Goal: Information Seeking & Learning: Learn about a topic

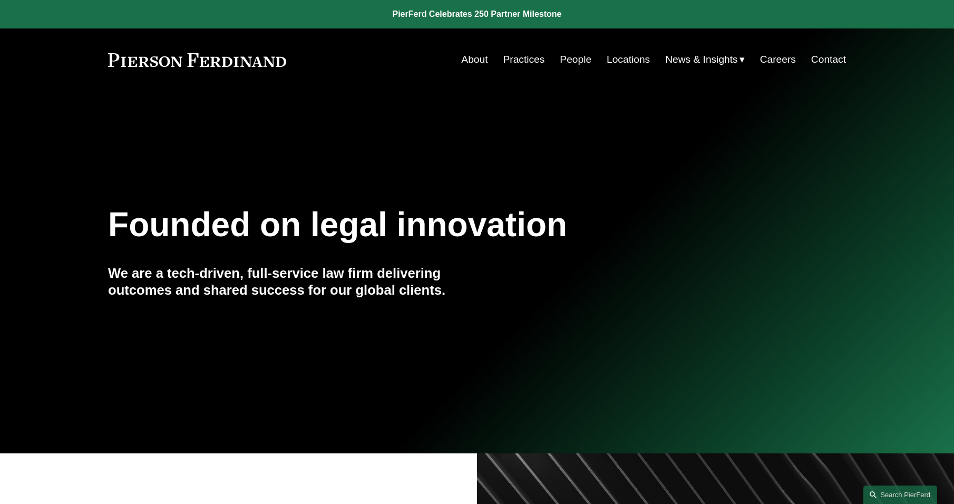
click at [588, 58] on nav "About Practices People Locations News & Insights News Insights Blogs Careers Co…" at bounding box center [653, 60] width 385 height 20
click at [585, 58] on link "People" at bounding box center [576, 60] width 32 height 20
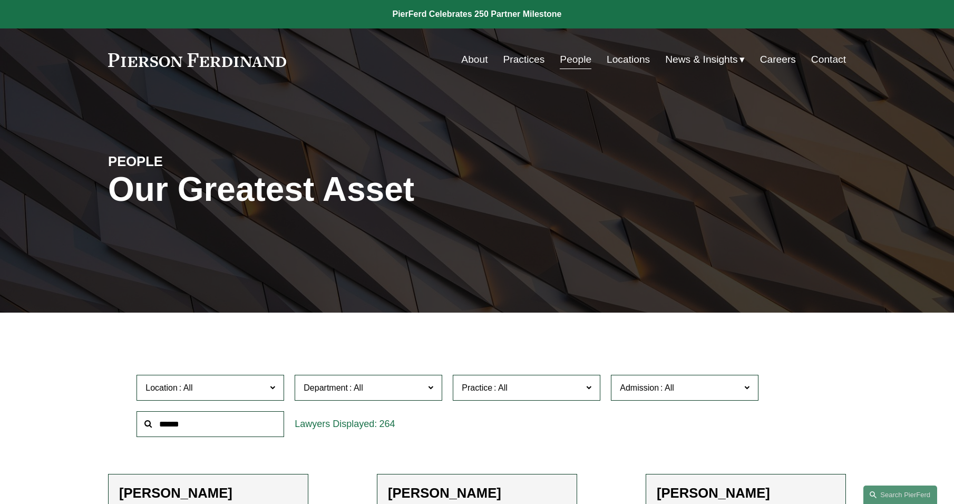
click at [255, 425] on input "text" at bounding box center [211, 424] width 148 height 26
type input "*******"
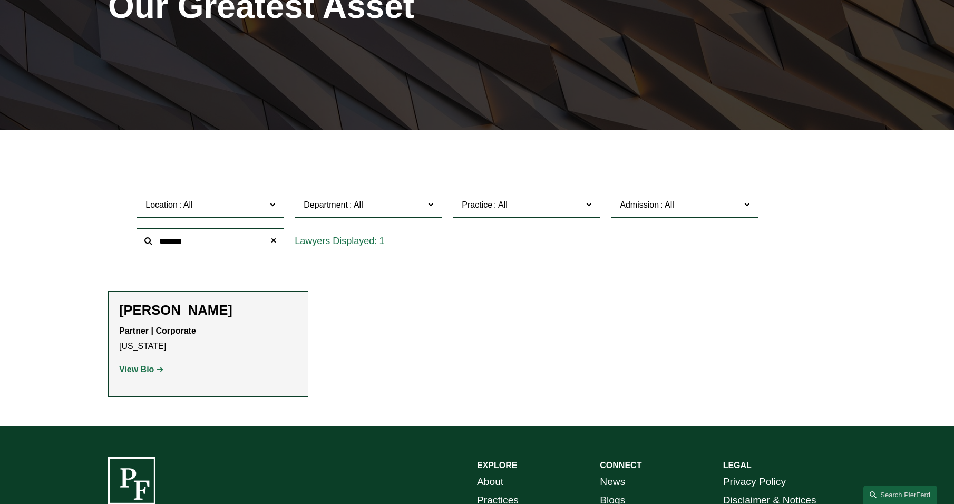
scroll to position [211, 0]
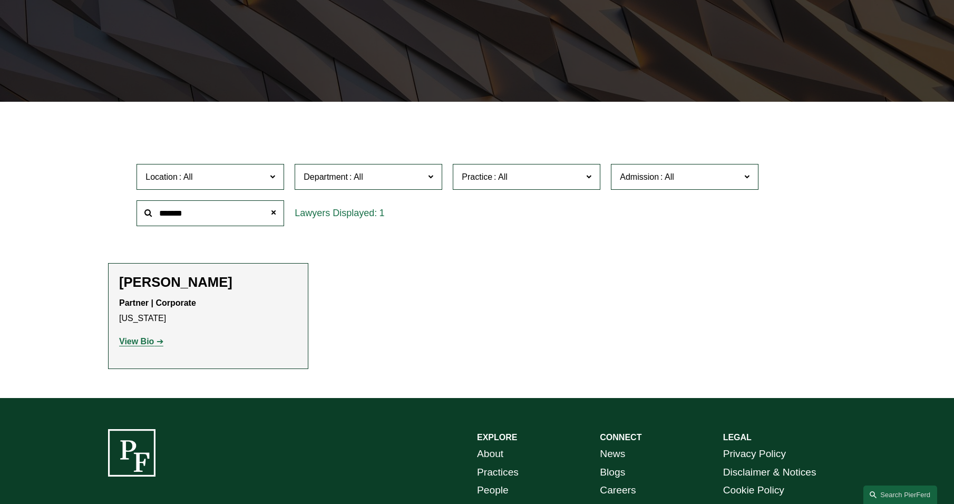
click at [143, 342] on strong "View Bio" at bounding box center [136, 341] width 35 height 9
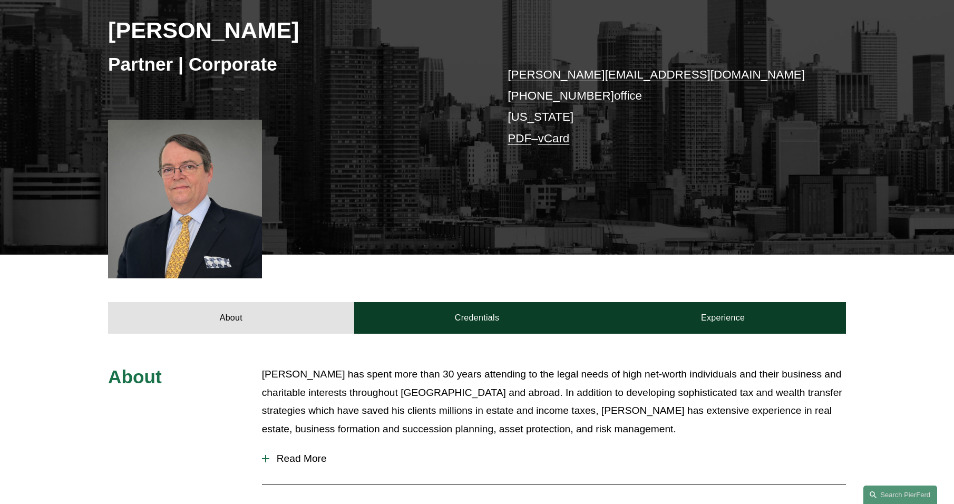
scroll to position [211, 0]
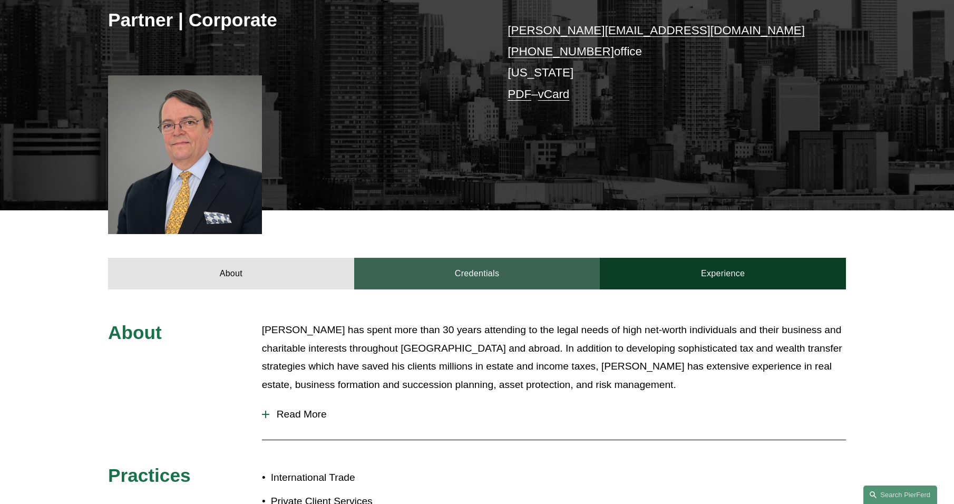
click at [468, 276] on link "Credentials" at bounding box center [477, 274] width 246 height 32
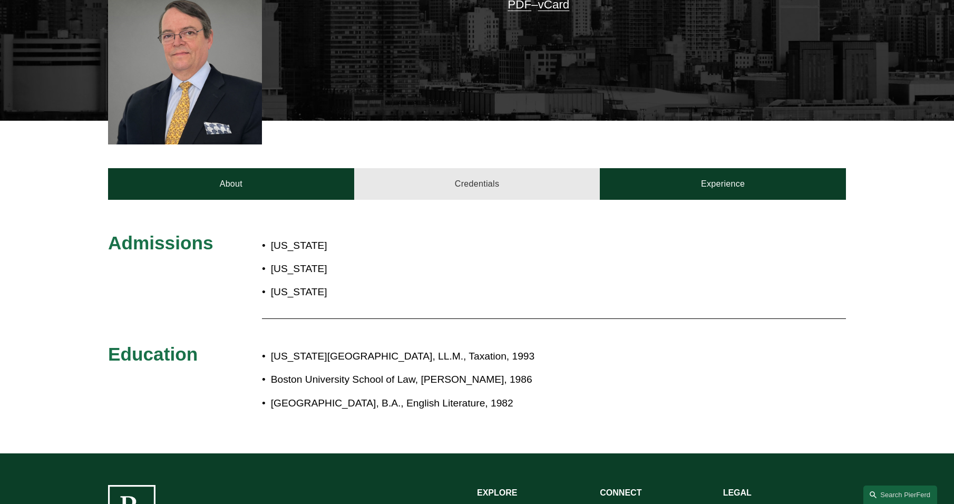
scroll to position [316, 0]
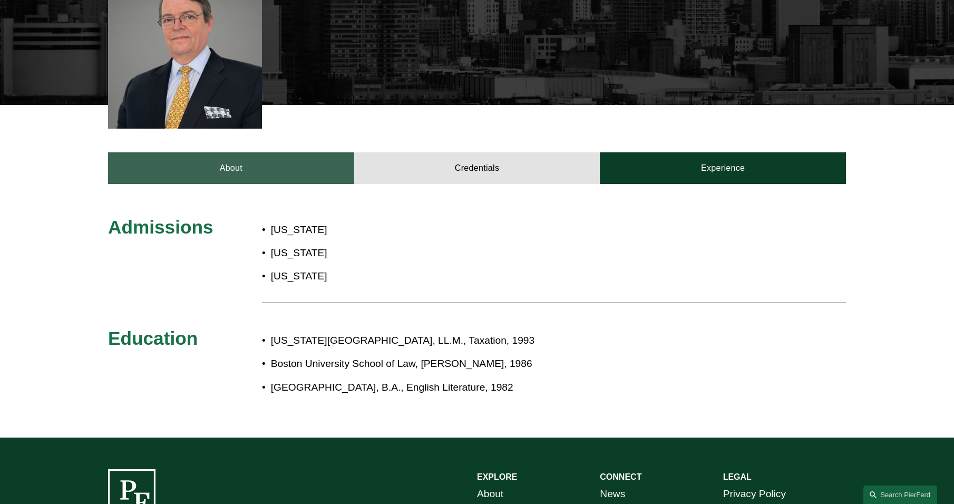
click at [244, 168] on link "About" at bounding box center [231, 168] width 246 height 32
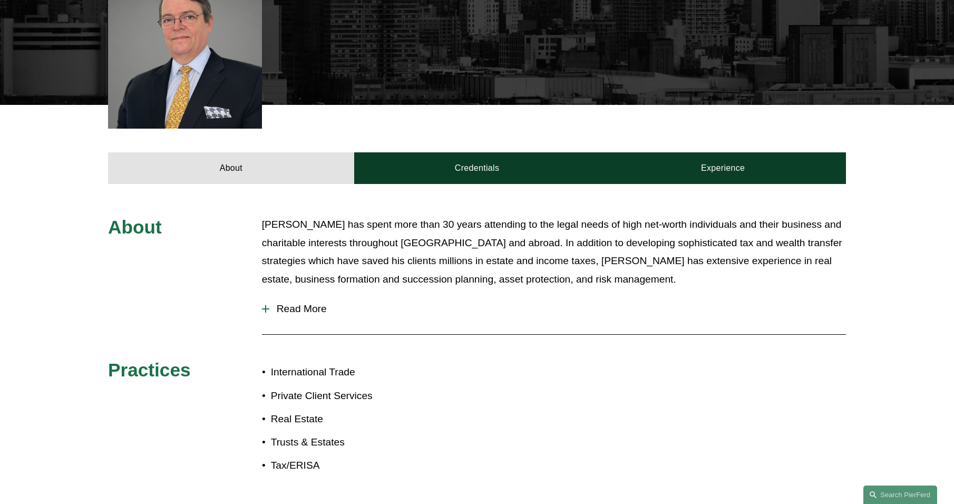
click at [260, 303] on div "About Mr. Briggs has spent more than 30 years attending to the legal needs of h…" at bounding box center [477, 351] width 954 height 270
click at [267, 311] on div at bounding box center [265, 308] width 7 height 7
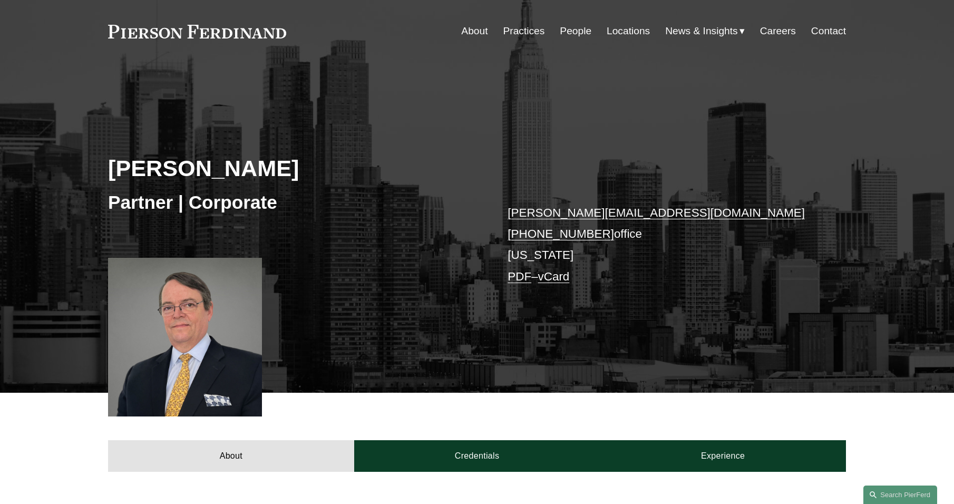
scroll to position [0, 0]
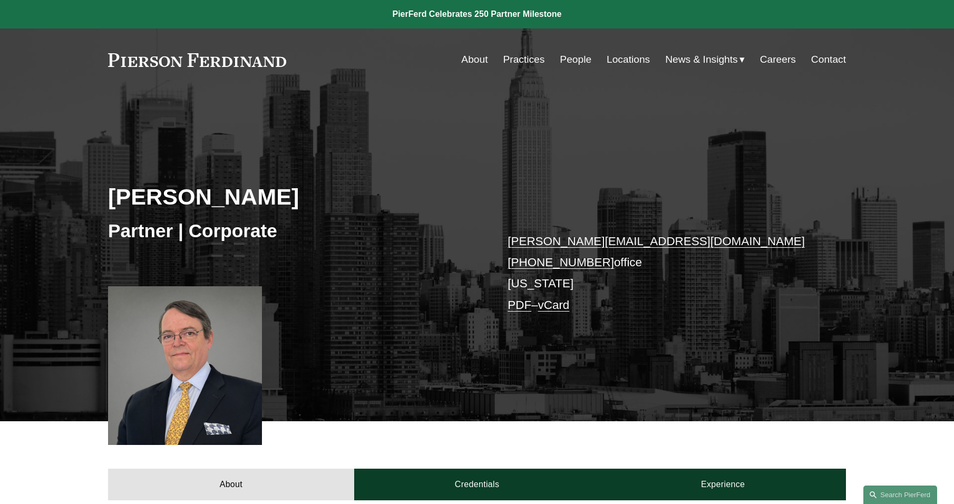
click at [573, 58] on link "People" at bounding box center [576, 60] width 32 height 20
click at [227, 61] on link at bounding box center [197, 60] width 178 height 14
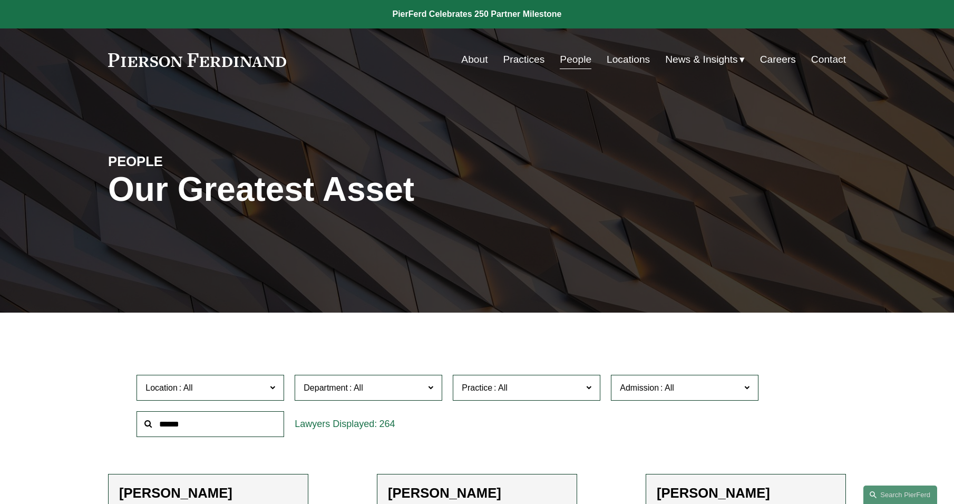
click at [173, 430] on input "text" at bounding box center [211, 424] width 148 height 26
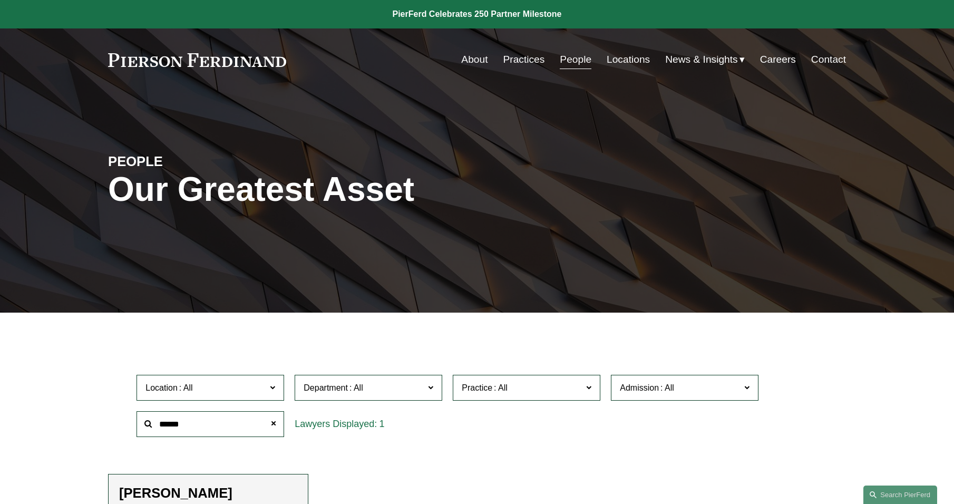
type input "******"
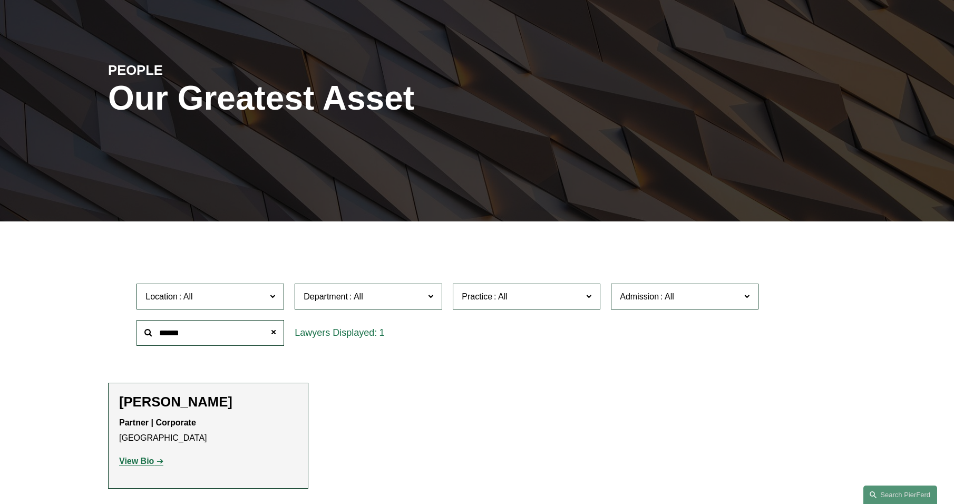
scroll to position [105, 0]
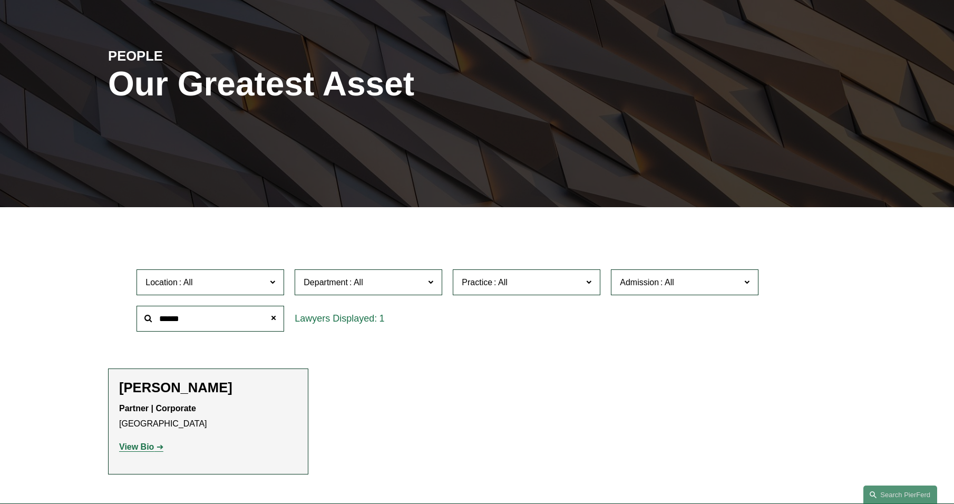
click at [138, 445] on strong "View Bio" at bounding box center [136, 446] width 35 height 9
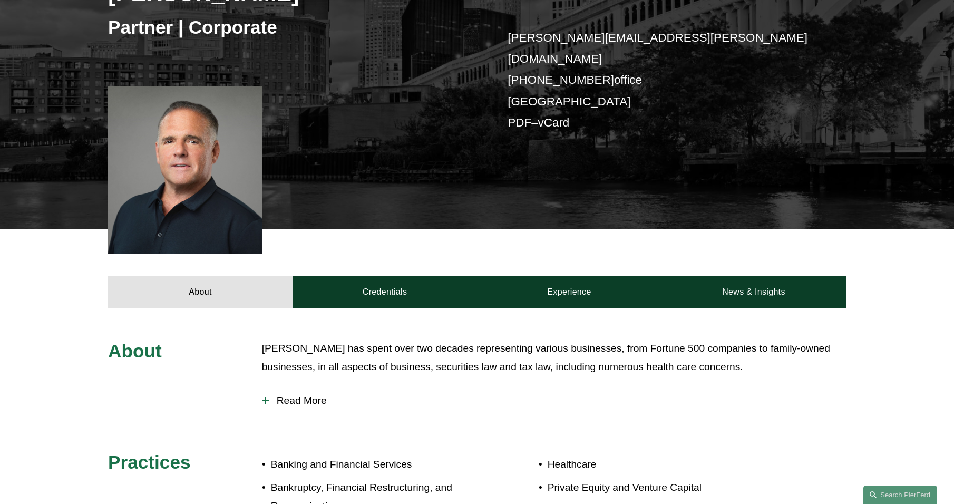
scroll to position [211, 0]
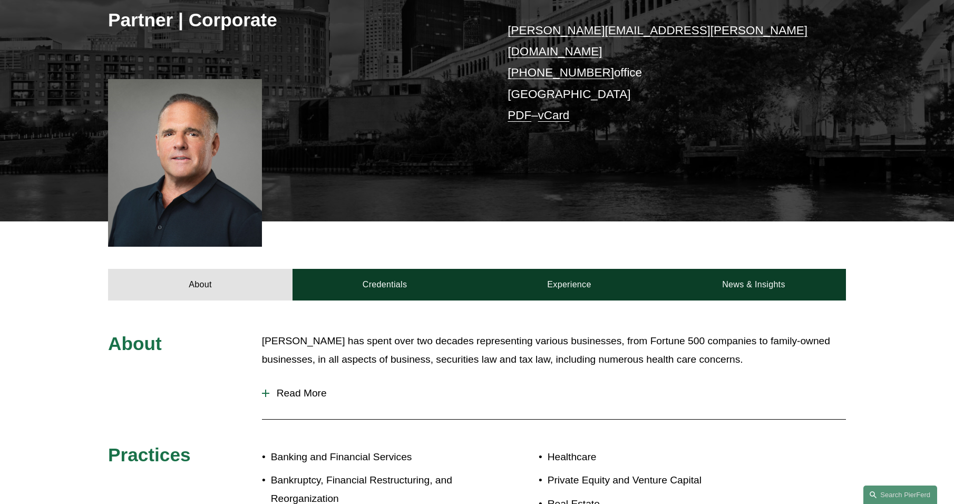
click at [265, 380] on button "Read More" at bounding box center [554, 393] width 584 height 27
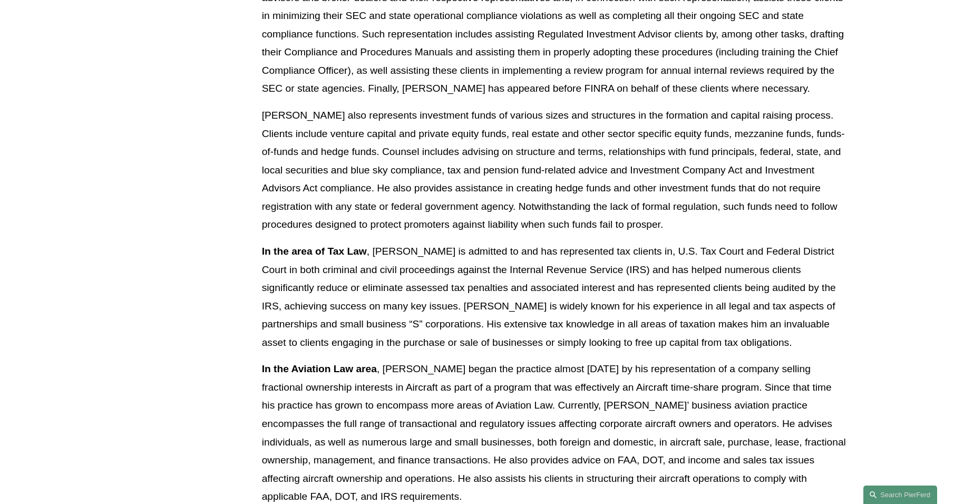
scroll to position [1107, 0]
